Goal: Navigation & Orientation: Find specific page/section

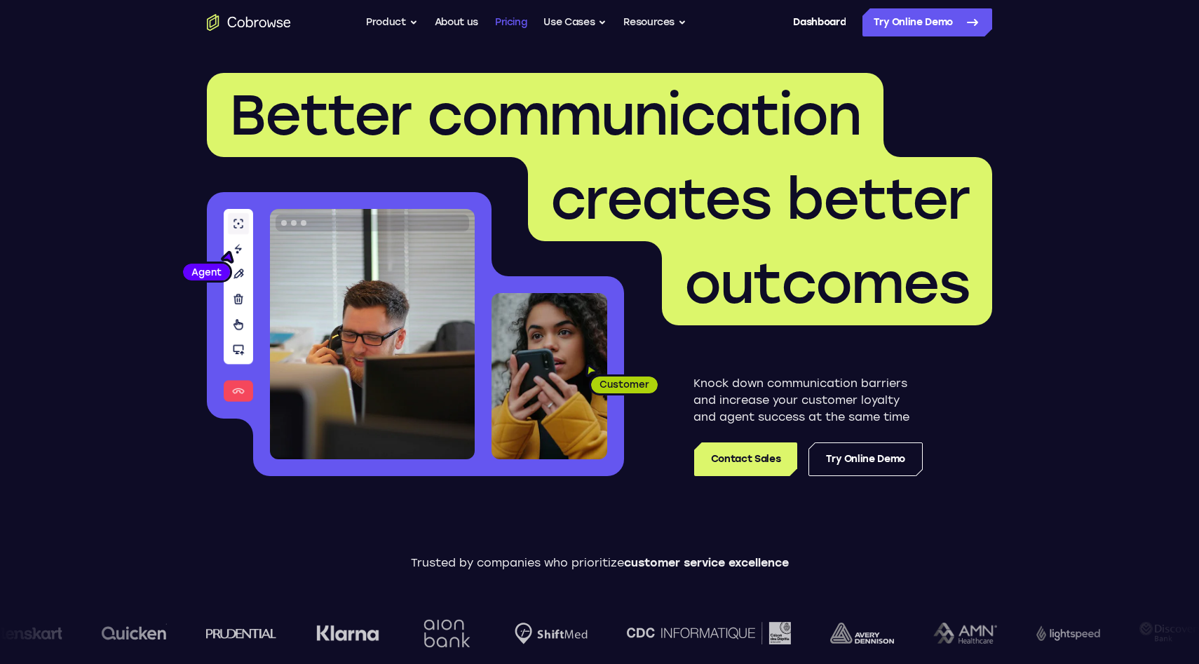
click at [518, 22] on link "Pricing" at bounding box center [511, 22] width 32 height 28
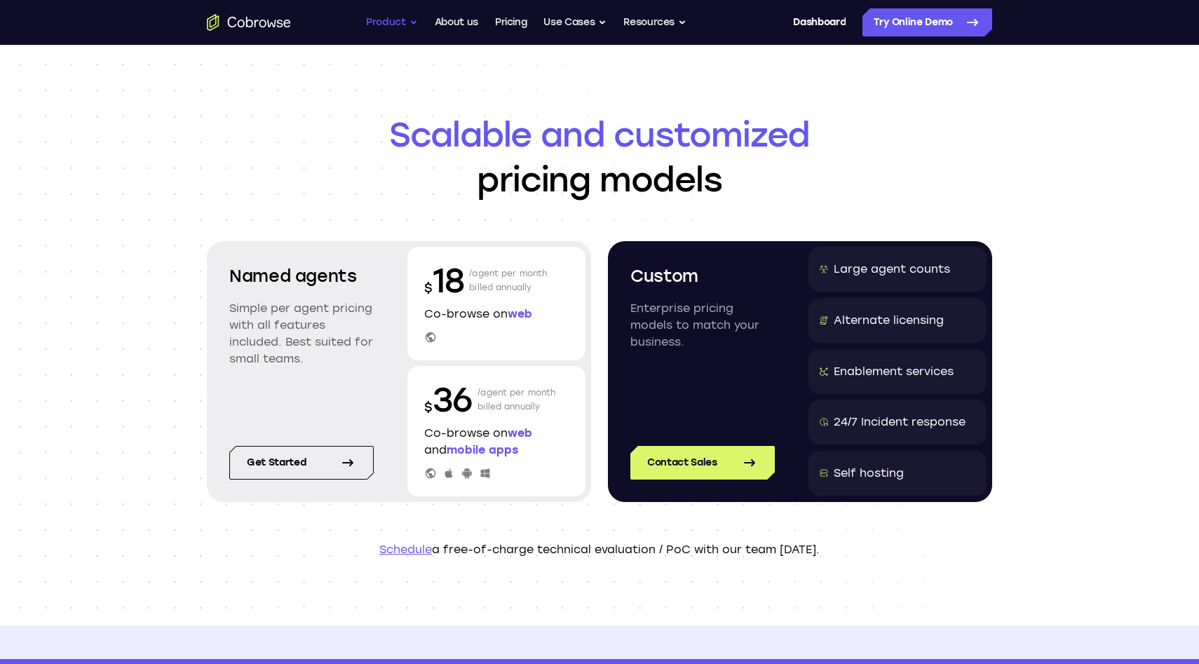
click at [400, 34] on button "Product" at bounding box center [392, 22] width 52 height 28
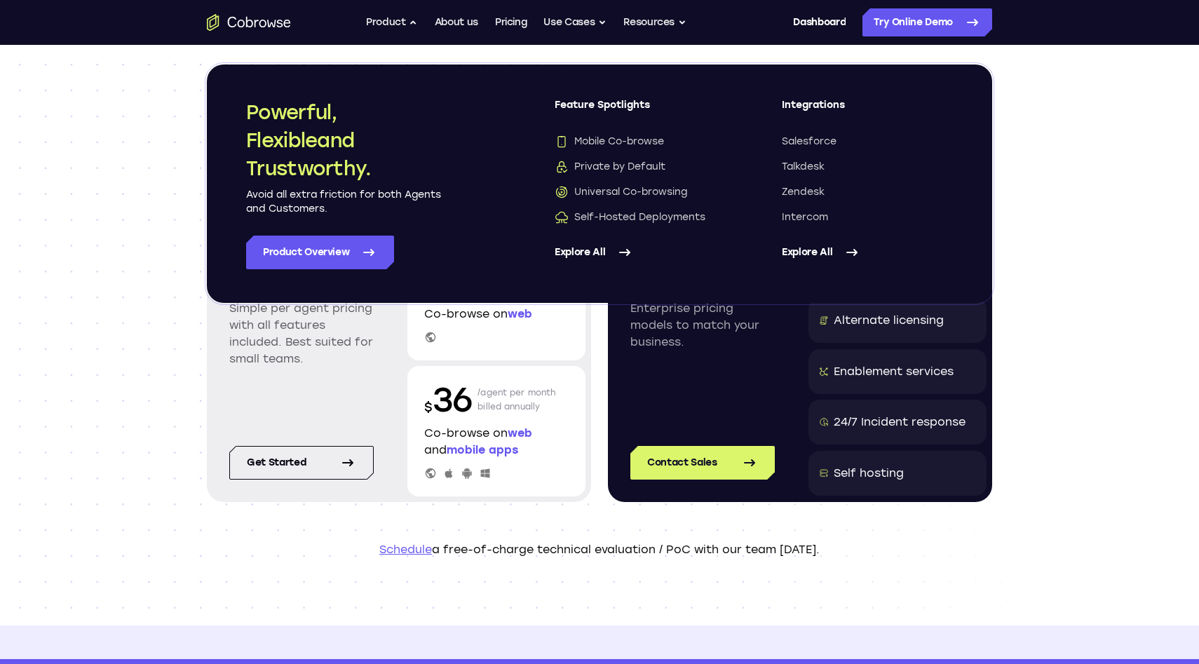
click at [576, 252] on link "Explore All" at bounding box center [640, 253] width 171 height 34
